Goal: Task Accomplishment & Management: Complete application form

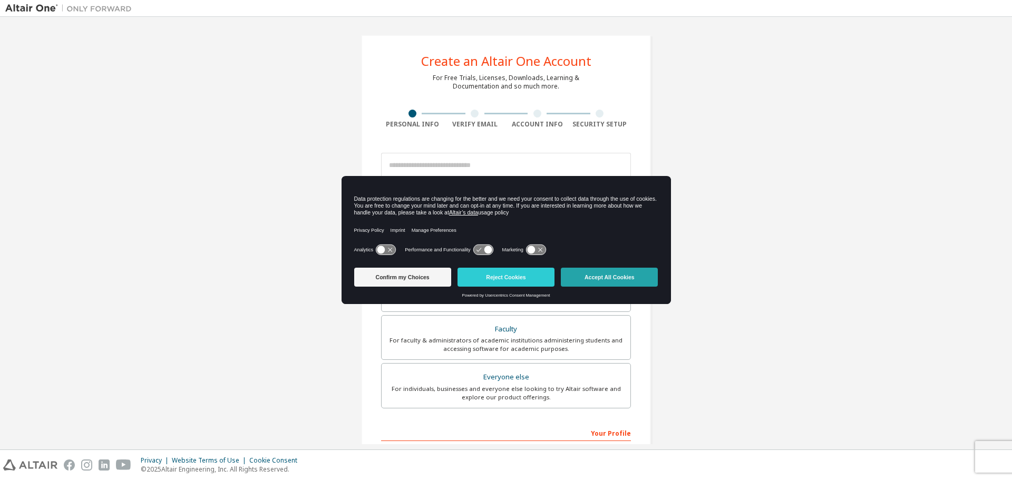
click at [600, 277] on button "Accept All Cookies" at bounding box center [609, 277] width 97 height 19
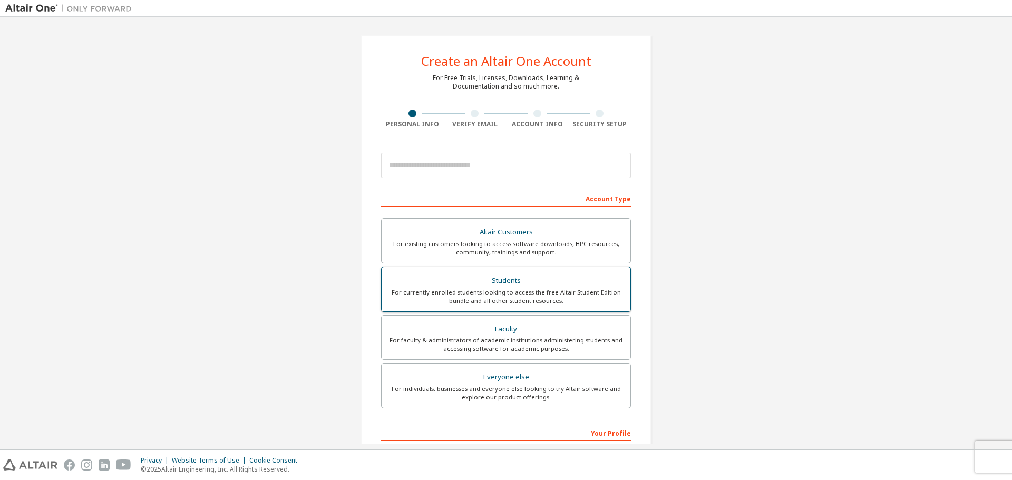
click at [530, 293] on div "For currently enrolled students looking to access the free Altair Student Editi…" at bounding box center [506, 296] width 236 height 17
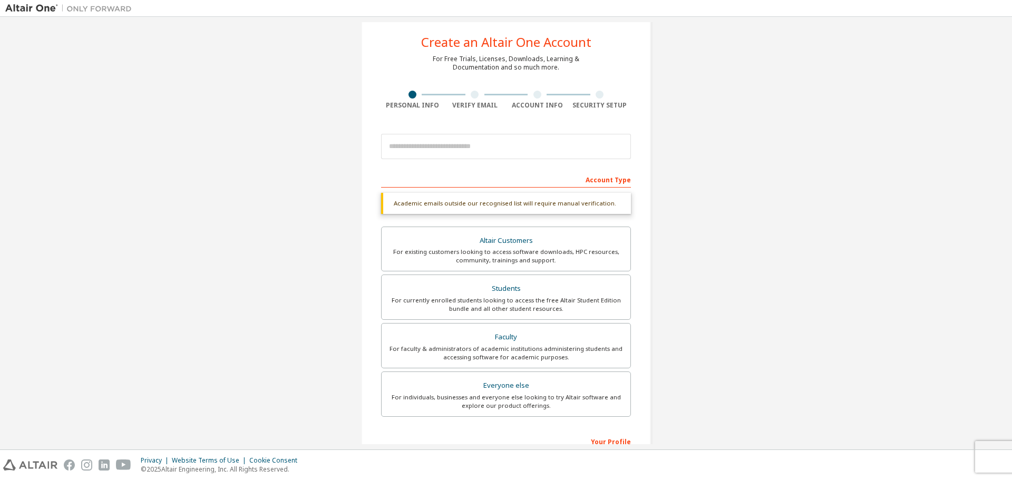
scroll to position [53, 0]
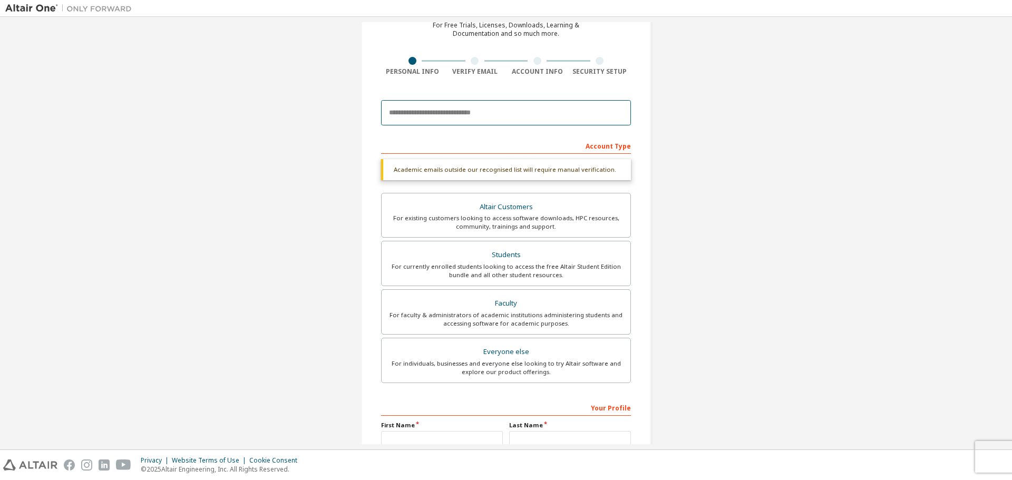
click at [462, 115] on input "email" at bounding box center [506, 112] width 250 height 25
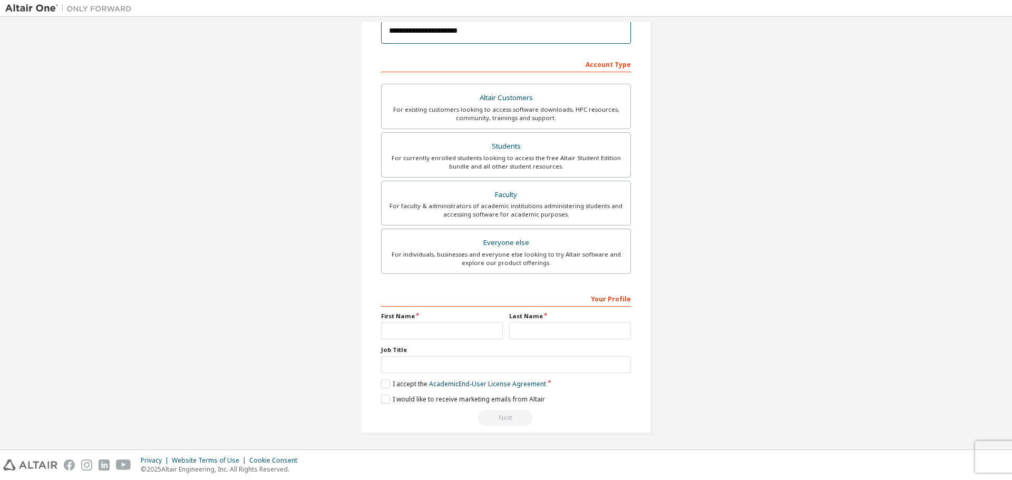
scroll to position [136, 0]
type input "**********"
click at [441, 323] on input "text" at bounding box center [442, 328] width 122 height 17
type input "*******"
type input "******"
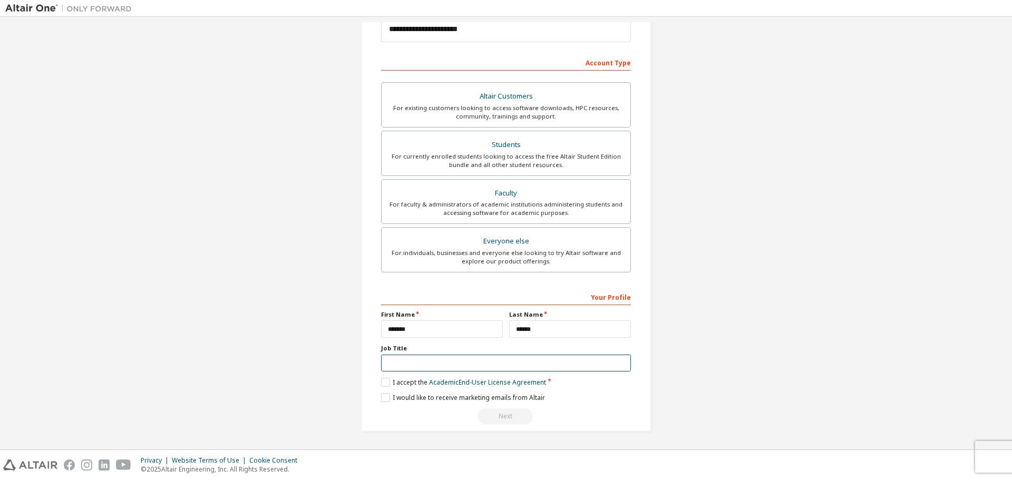
click at [469, 364] on input "text" at bounding box center [506, 363] width 250 height 17
click at [392, 351] on label "Job Title" at bounding box center [506, 348] width 250 height 8
click at [388, 348] on label "Job Title" at bounding box center [506, 348] width 250 height 8
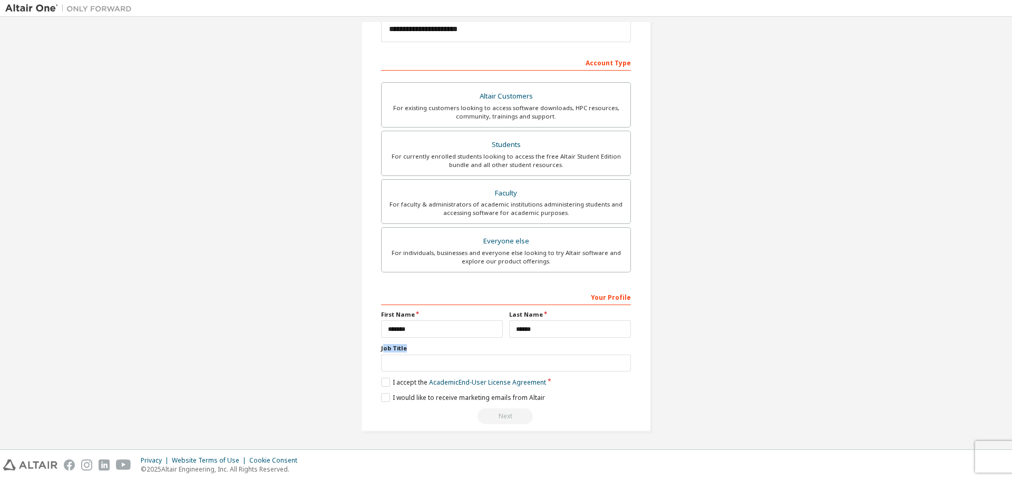
drag, startPoint x: 381, startPoint y: 348, endPoint x: 414, endPoint y: 348, distance: 33.7
click at [414, 348] on label "Job Title" at bounding box center [506, 348] width 250 height 8
click at [396, 348] on label "Job Title" at bounding box center [506, 348] width 250 height 8
click at [385, 381] on label "I accept the Academic End-User License Agreement" at bounding box center [463, 382] width 165 height 9
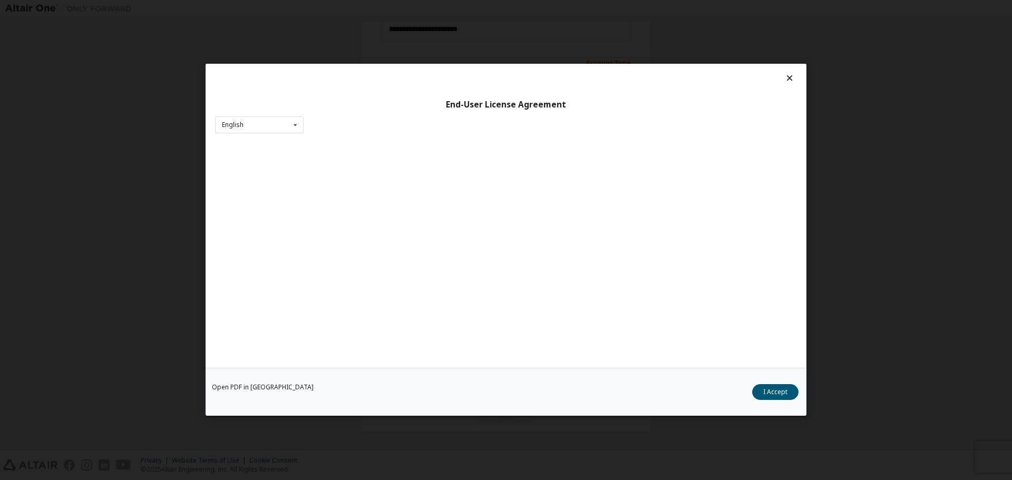
click at [384, 398] on div "Open PDF in New Tab I Accept" at bounding box center [506, 392] width 601 height 48
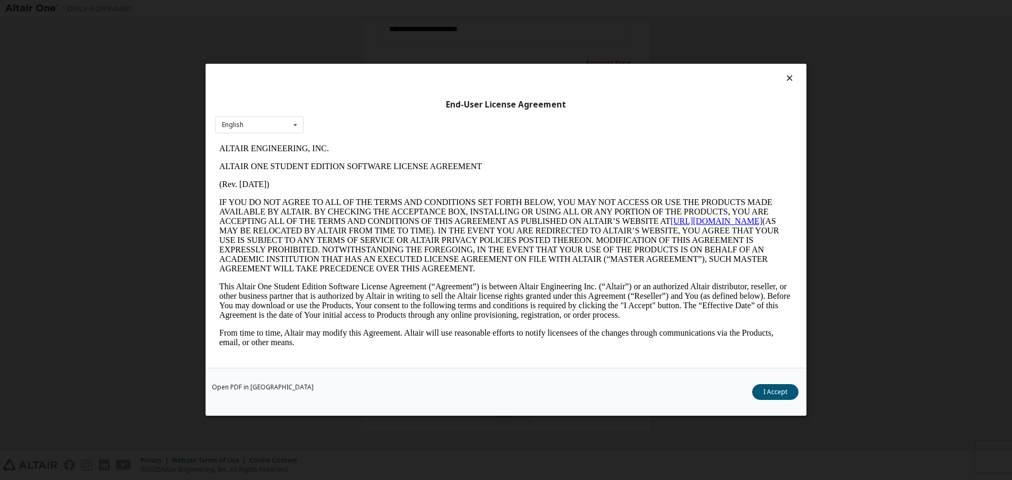
scroll to position [0, 0]
click at [783, 387] on button "I Accept" at bounding box center [775, 393] width 46 height 16
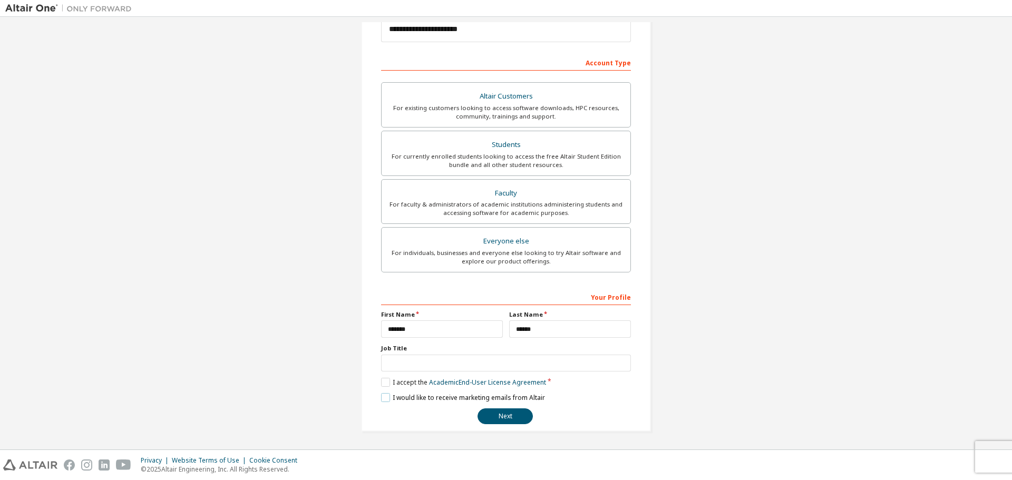
click at [382, 401] on label "I would like to receive marketing emails from Altair" at bounding box center [463, 397] width 164 height 9
drag, startPoint x: 377, startPoint y: 349, endPoint x: 419, endPoint y: 349, distance: 42.2
click at [419, 349] on div "**********" at bounding box center [506, 165] width 290 height 533
copy label "Job Title"
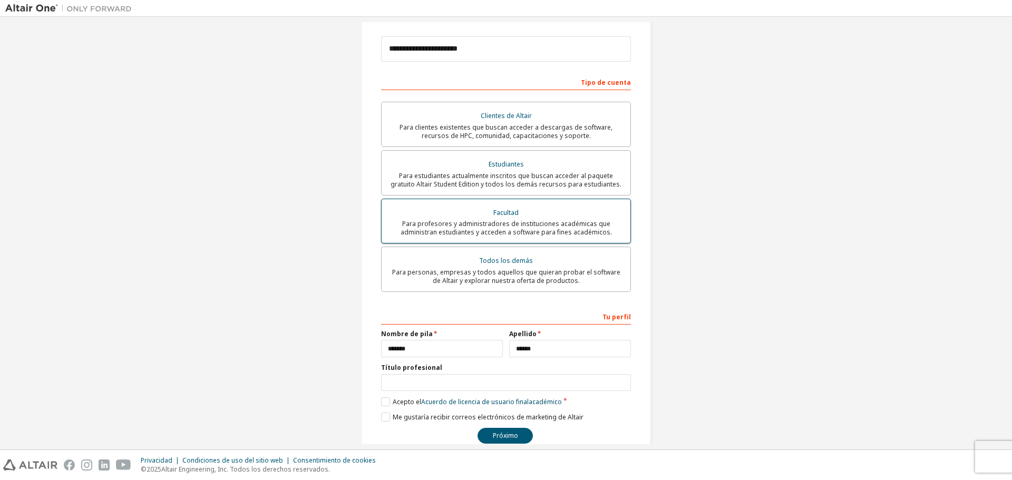
scroll to position [147, 0]
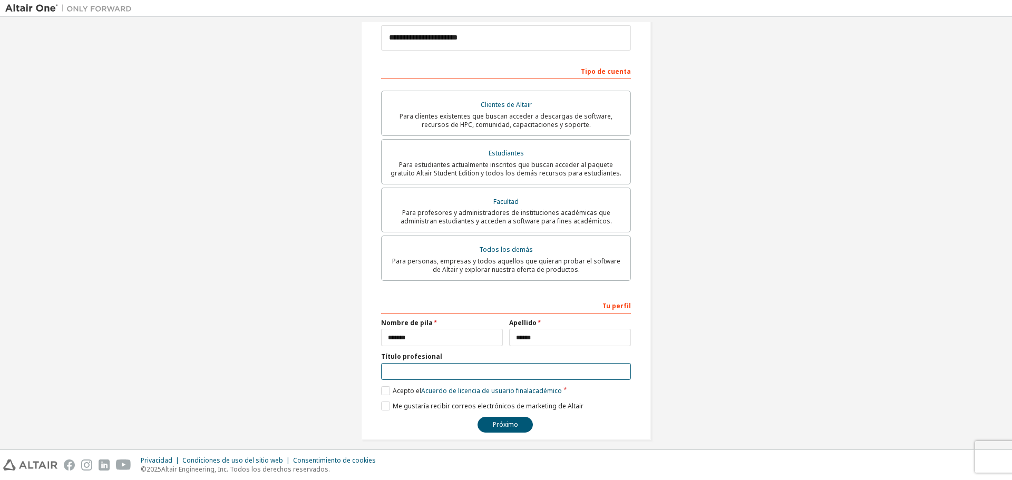
click at [436, 363] on input "text" at bounding box center [506, 371] width 250 height 17
type input "**********"
click at [499, 433] on div "**********" at bounding box center [505, 164] width 315 height 578
click at [502, 423] on button "Próximo" at bounding box center [505, 425] width 55 height 16
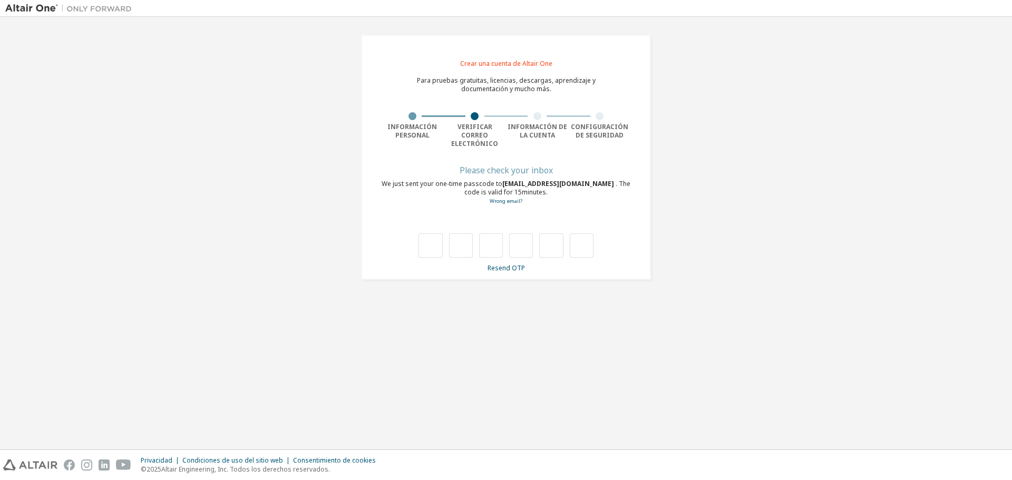
scroll to position [0, 0]
type input "*"
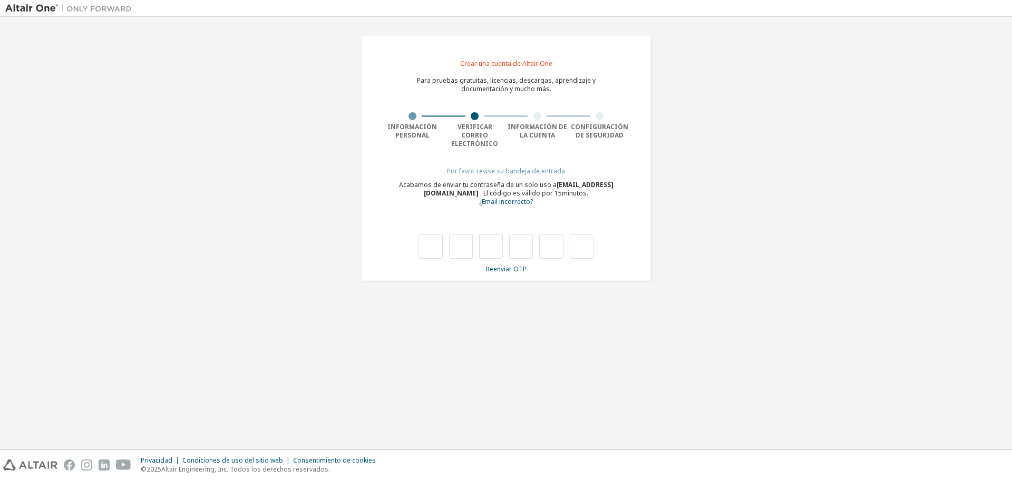
type input "*"
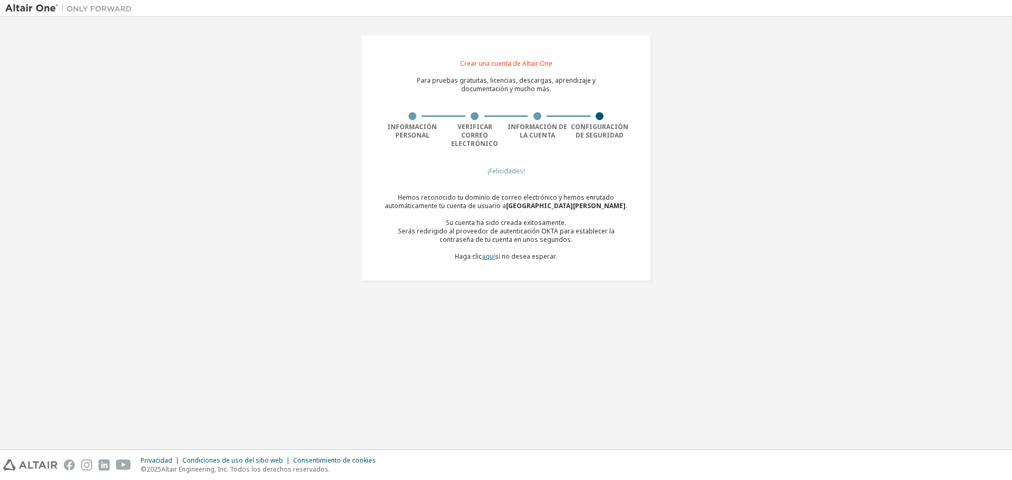
click at [494, 252] on font "aquí" at bounding box center [488, 256] width 13 height 9
